Goal: Task Accomplishment & Management: Complete application form

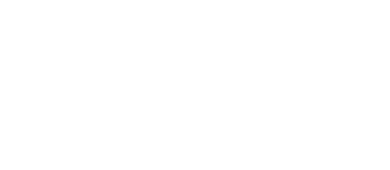
scroll to position [94, 0]
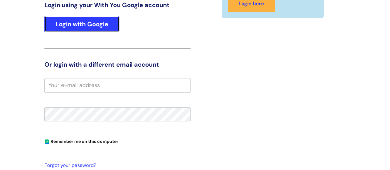
click at [73, 21] on link "Login with Google" at bounding box center [81, 24] width 75 height 16
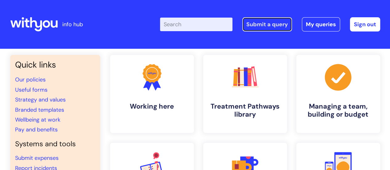
click at [263, 25] on link "Submit a query" at bounding box center [267, 24] width 50 height 14
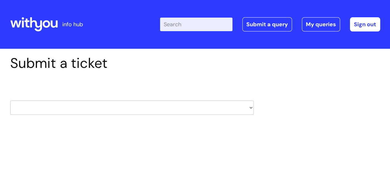
click at [99, 105] on select "HR / People IT and Support Clinical Drug Alerts Finance Accounts Data Support T…" at bounding box center [132, 108] width 244 height 14
select select "property_&_estates"
click at [10, 101] on select "HR / People IT and Support Clinical Drug Alerts Finance Accounts Data Support T…" at bounding box center [132, 108] width 244 height 14
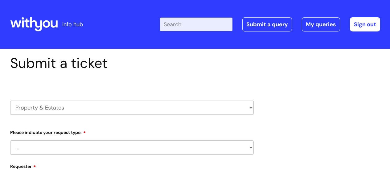
select select "80004286527"
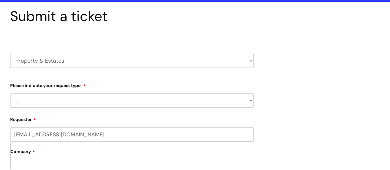
scroll to position [93, 0]
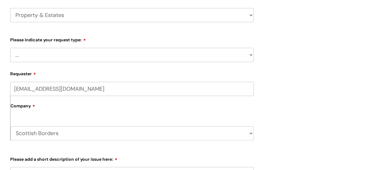
click at [104, 60] on select "... Facilities Support Lease/ Tenancy Agreements Health & Safety and Environmen…" at bounding box center [132, 55] width 244 height 14
select select "Health & Safety and Environmental"
click at [10, 48] on select "... Facilities Support Lease/ Tenancy Agreements Health & Safety and Environmen…" at bounding box center [132, 55] width 244 height 14
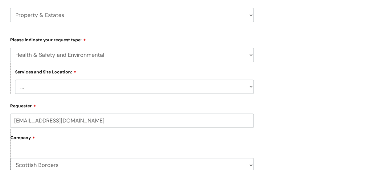
click at [131, 90] on select "... [GEOGRAPHIC_DATA] [GEOGRAPHIC_DATA] [GEOGRAPHIC_DATA] [GEOGRAPHIC_DATA] [GE…" at bounding box center [134, 87] width 239 height 14
select select "Galashiels"
click at [15, 80] on select "... [GEOGRAPHIC_DATA] [GEOGRAPHIC_DATA] [GEOGRAPHIC_DATA] [GEOGRAPHIC_DATA] [GE…" at bounding box center [134, 87] width 239 height 14
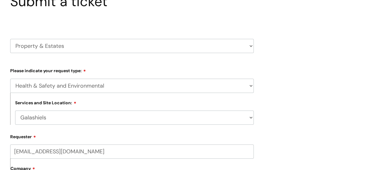
scroll to position [62, 0]
click at [149, 84] on select "... Facilities Support Lease/ Tenancy Agreements Health & Safety and Environmen…" at bounding box center [132, 86] width 244 height 14
select select "Facilities Support"
click at [10, 79] on select "... Facilities Support Lease/ Tenancy Agreements Health & Safety and Environmen…" at bounding box center [132, 86] width 244 height 14
click at [186, 117] on select "... [GEOGRAPHIC_DATA] [GEOGRAPHIC_DATA] [GEOGRAPHIC_DATA] [GEOGRAPHIC_DATA] [GE…" at bounding box center [134, 117] width 239 height 14
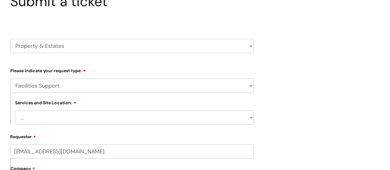
select select "Galashiels"
click at [15, 111] on select "... [GEOGRAPHIC_DATA] [GEOGRAPHIC_DATA] [GEOGRAPHIC_DATA] [GEOGRAPHIC_DATA] [GE…" at bounding box center [134, 117] width 239 height 14
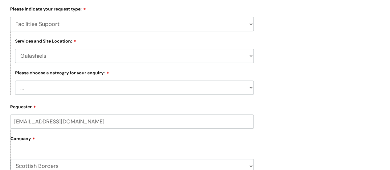
scroll to position [154, 0]
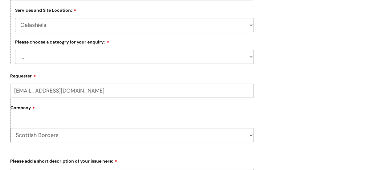
click at [91, 57] on select "... Electrical and Lighting Plumbing and Drainage Heating and Cooling Fixtures,…" at bounding box center [134, 57] width 239 height 14
select select "Plumbing and Drainage"
click at [15, 50] on select "... Electrical and Lighting Plumbing and Drainage Heating and Cooling Fixtures,…" at bounding box center [134, 57] width 239 height 14
click at [323, 107] on div "Submit a ticket HR / People IT and Support Clinical Drug Alerts Finance Account…" at bounding box center [195, 113] width 379 height 424
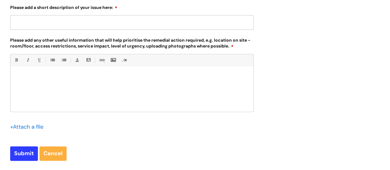
scroll to position [308, 0]
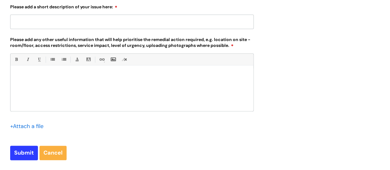
click at [101, 22] on input "Please add a short description of your issue here:" at bounding box center [132, 21] width 244 height 14
type input "K"
type input "Drainage issue"
click at [111, 76] on p at bounding box center [132, 76] width 234 height 6
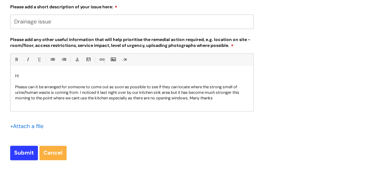
drag, startPoint x: 193, startPoint y: 97, endPoint x: 232, endPoint y: 92, distance: 39.0
click at [193, 97] on p "Please can it be arranged for someone to come out as soon as possible to see if…" at bounding box center [132, 92] width 234 height 17
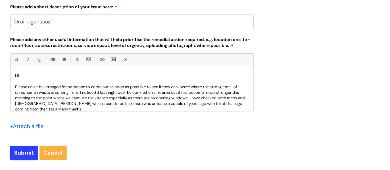
scroll to position [1, 0]
drag, startPoint x: 27, startPoint y: 153, endPoint x: 33, endPoint y: 149, distance: 6.9
click at [27, 153] on input "Submit" at bounding box center [24, 153] width 28 height 14
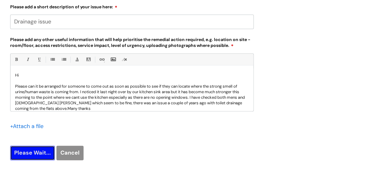
type input "Please Wait..."
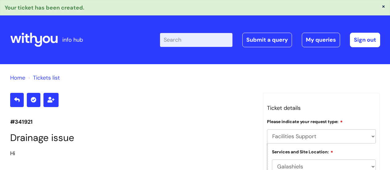
select select "Facilities Support"
select select "Galashiels"
select select "Plumbing and Drainage"
